Goal: Find specific page/section

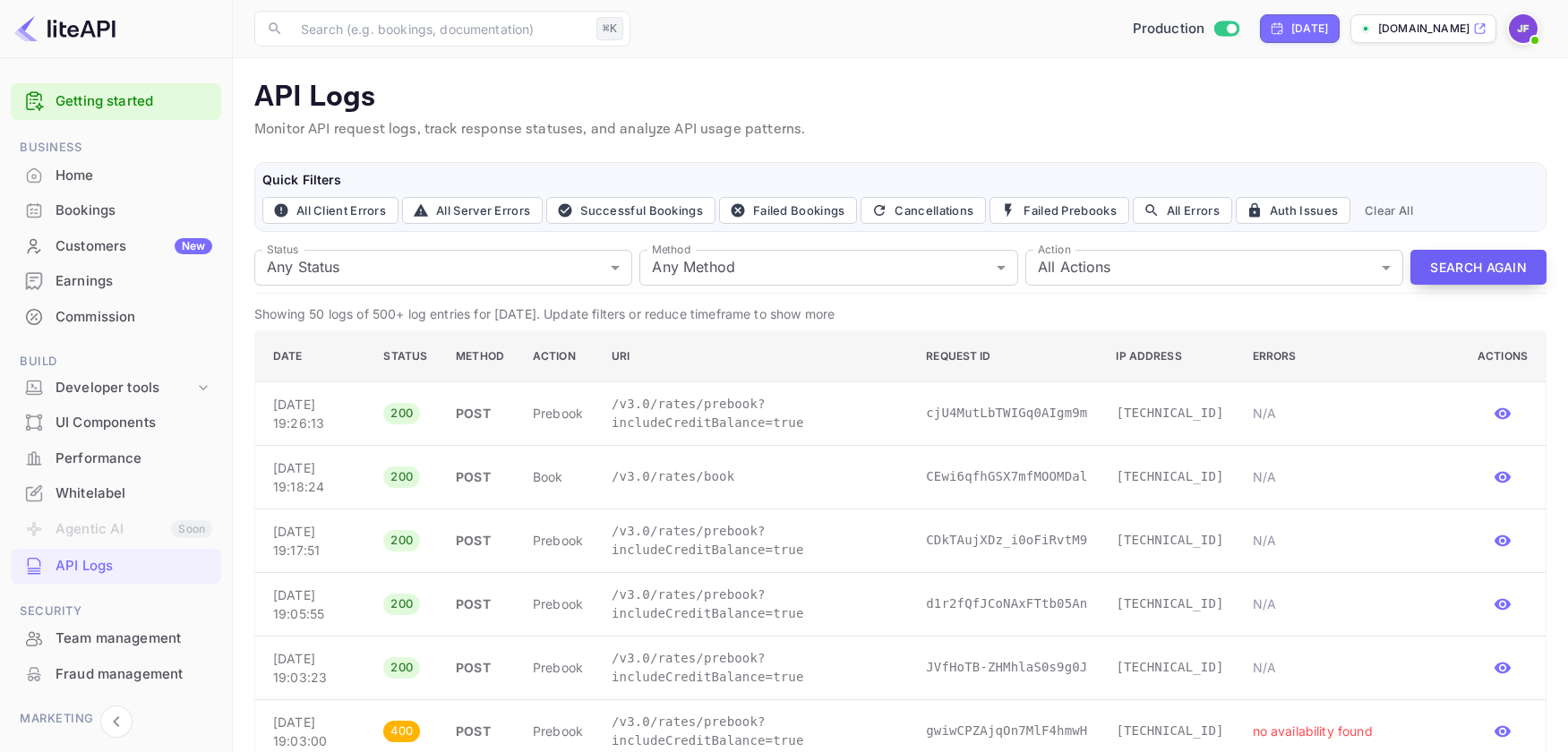
drag, startPoint x: 0, startPoint y: 0, endPoint x: 1452, endPoint y: 265, distance: 1476.0
click at [1452, 265] on button "Search Again" at bounding box center [1478, 267] width 136 height 35
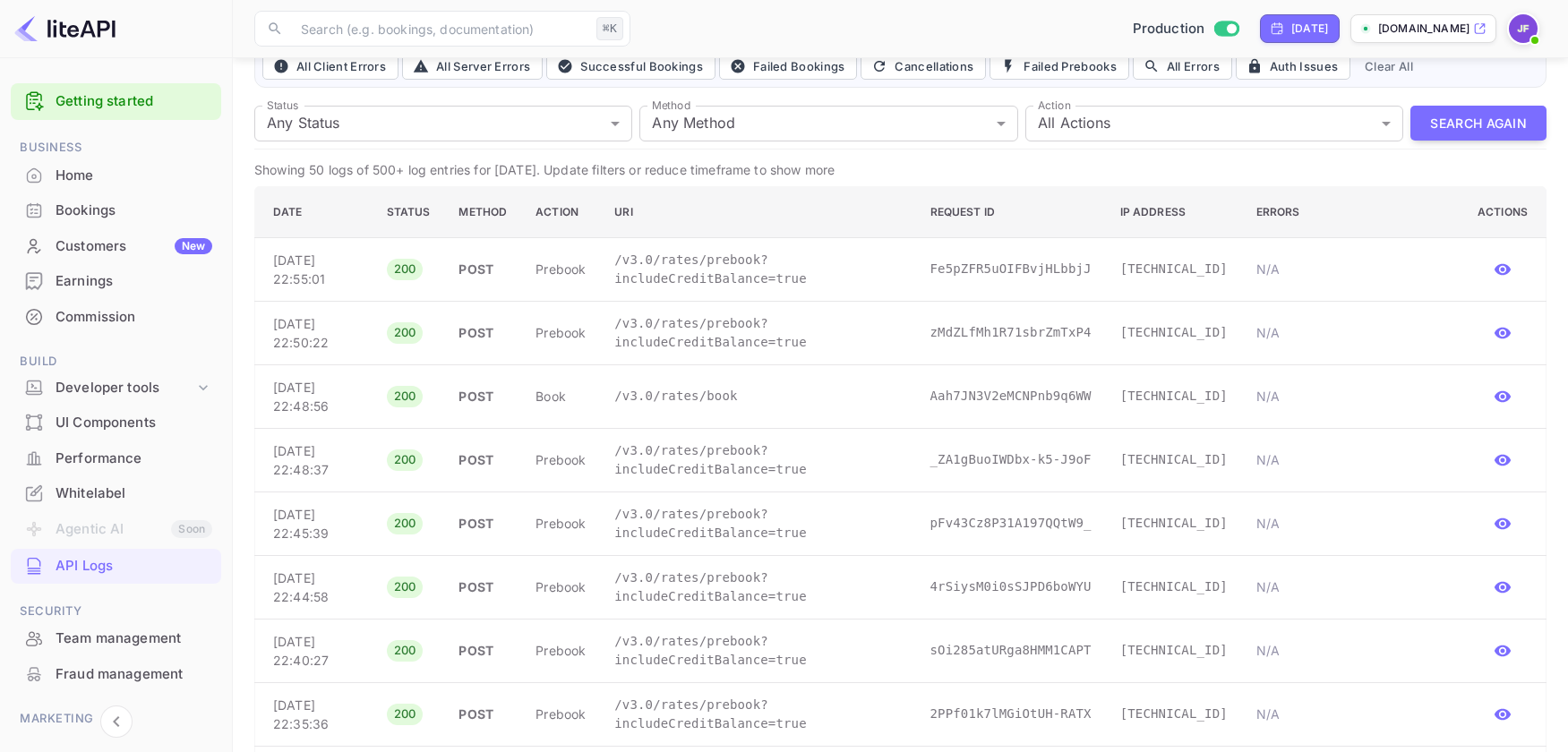
scroll to position [214, 0]
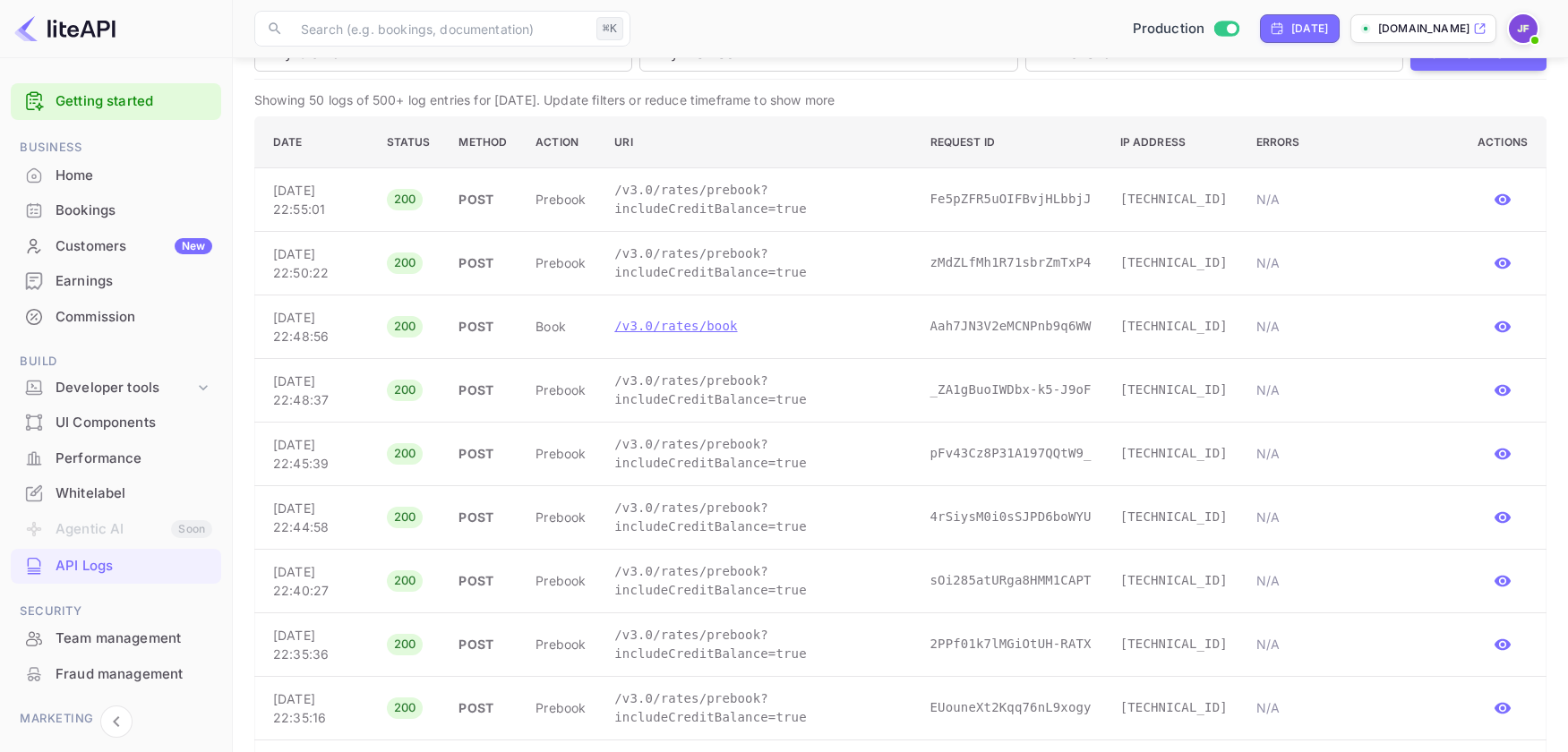
click at [741, 330] on p "/v3.0/rates/book" at bounding box center [758, 326] width 286 height 18
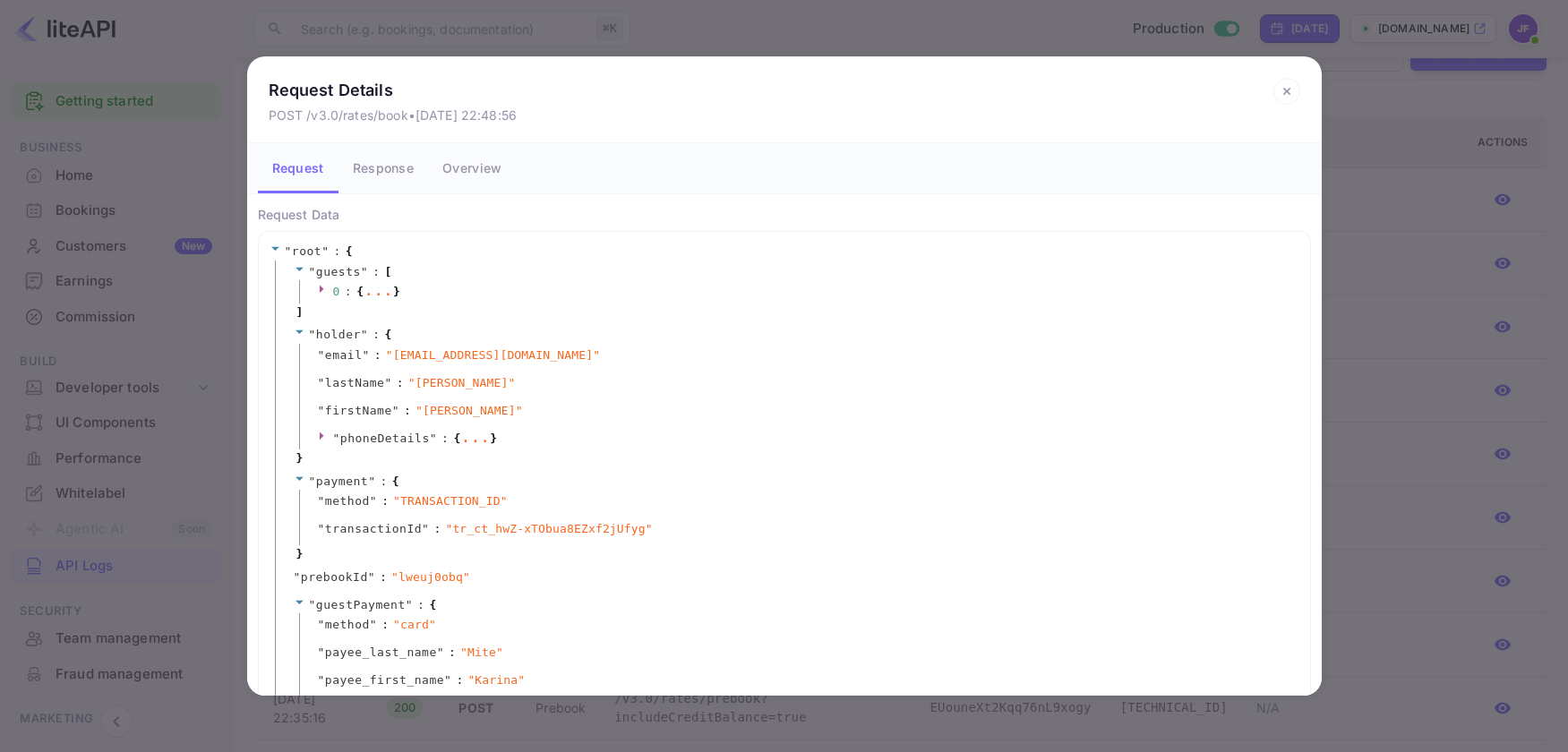
click at [1283, 89] on icon at bounding box center [1286, 91] width 6 height 6
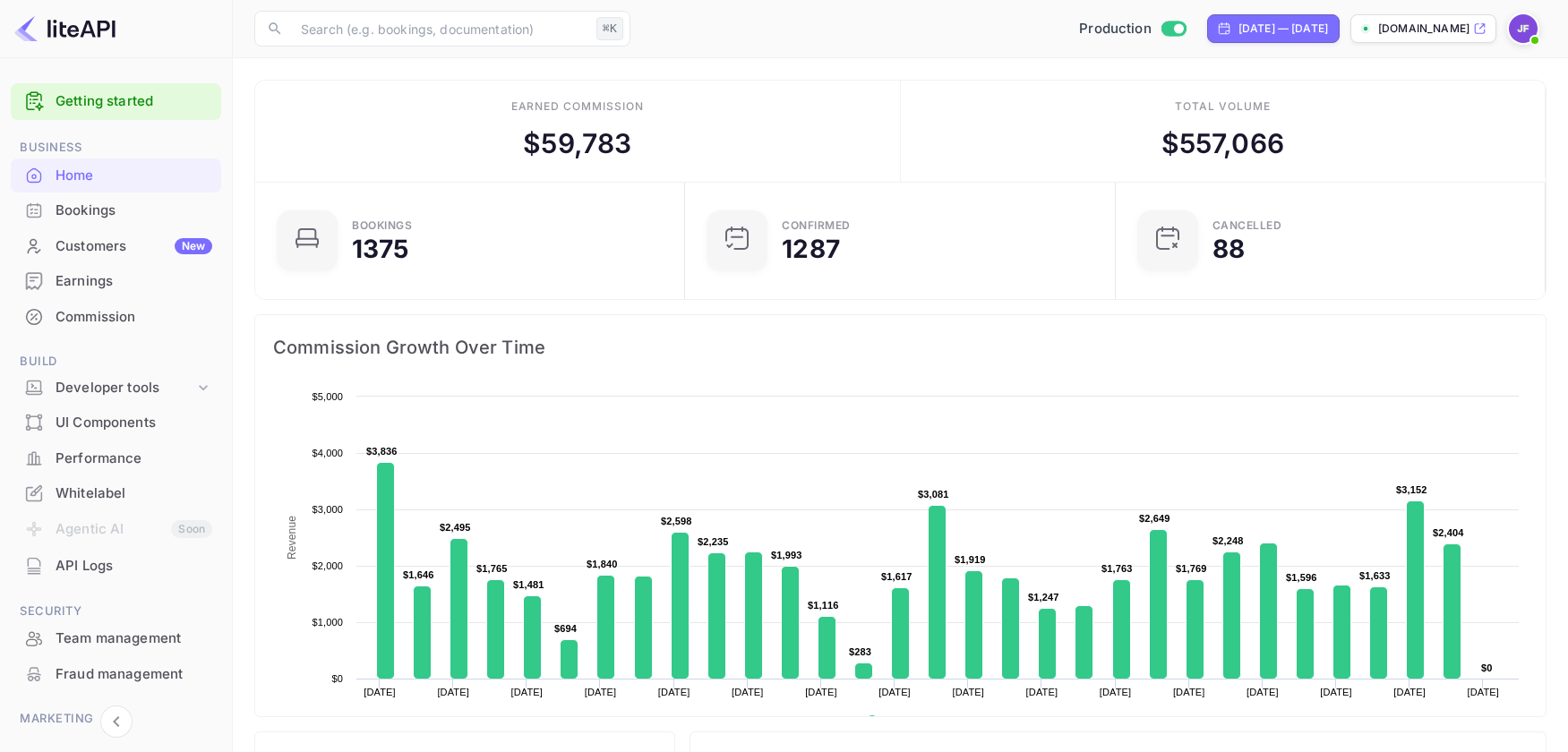
click at [124, 325] on div "Commission" at bounding box center [134, 316] width 157 height 20
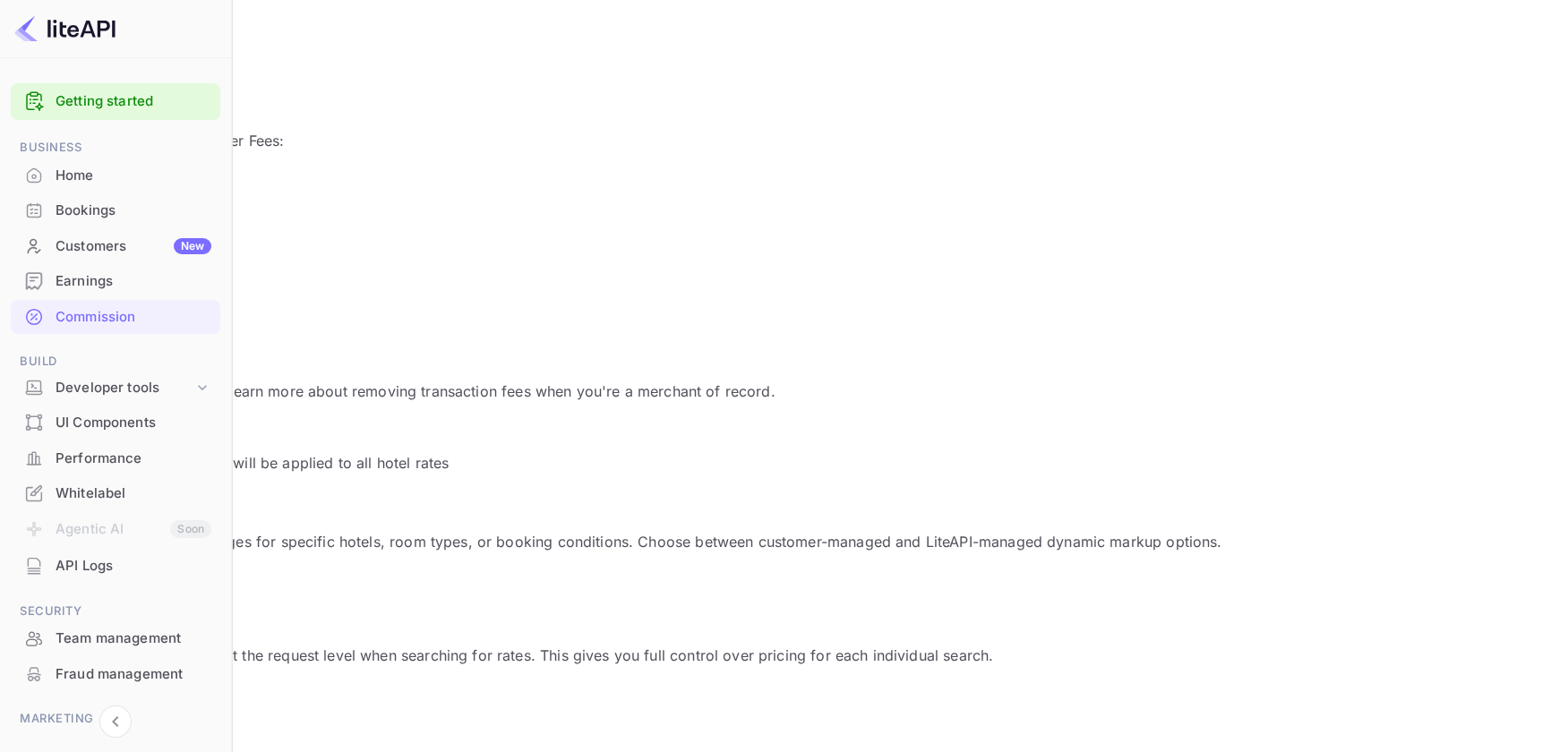
scroll to position [1286, 0]
